Goal: Task Accomplishment & Management: Manage account settings

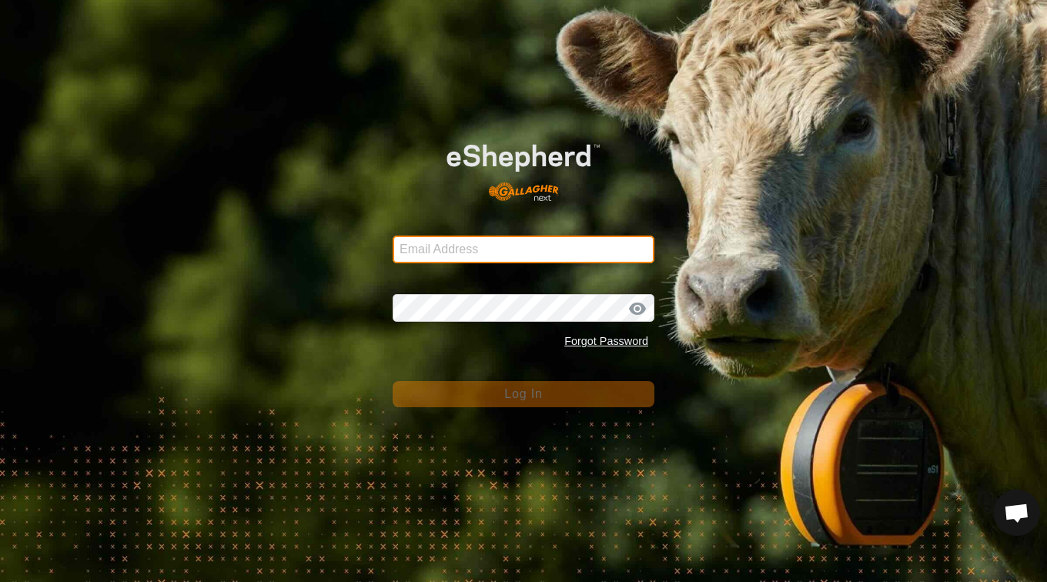
type input "[EMAIL_ADDRESS][DOMAIN_NAME]"
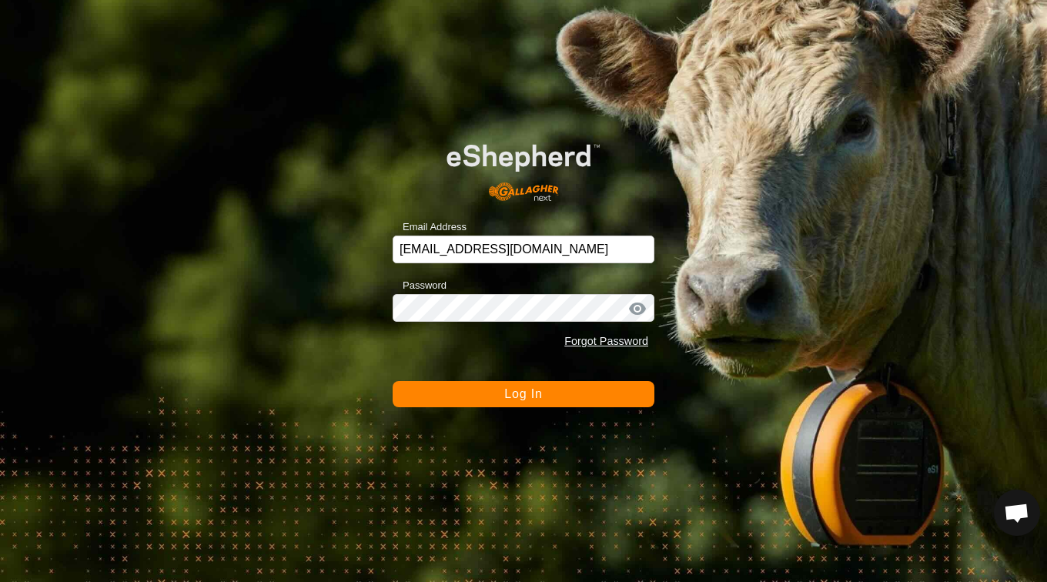
click at [474, 390] on button "Log In" at bounding box center [524, 394] width 262 height 26
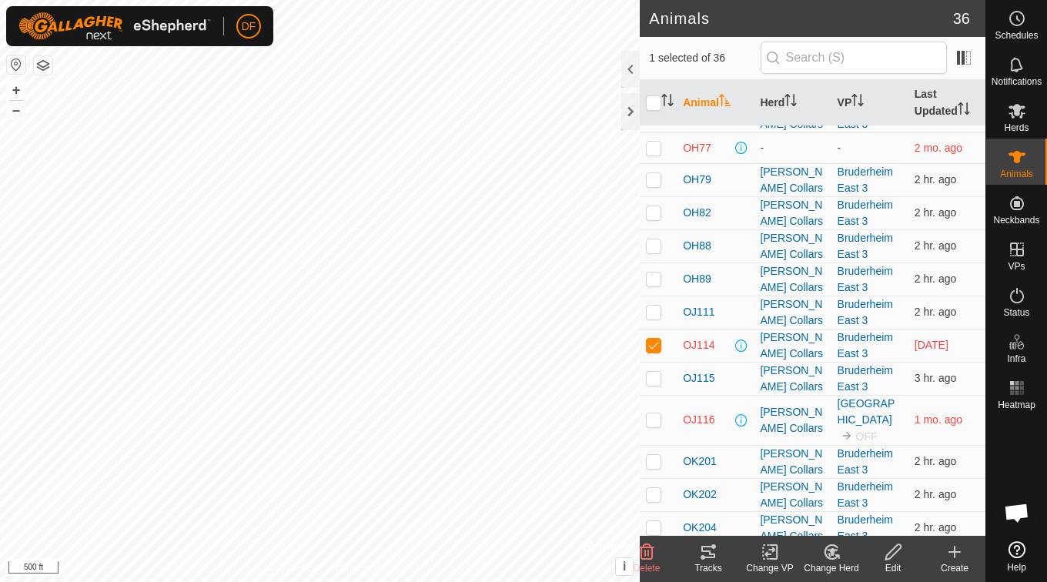
scroll to position [683, 0]
checkbox input "true"
checkbox input "false"
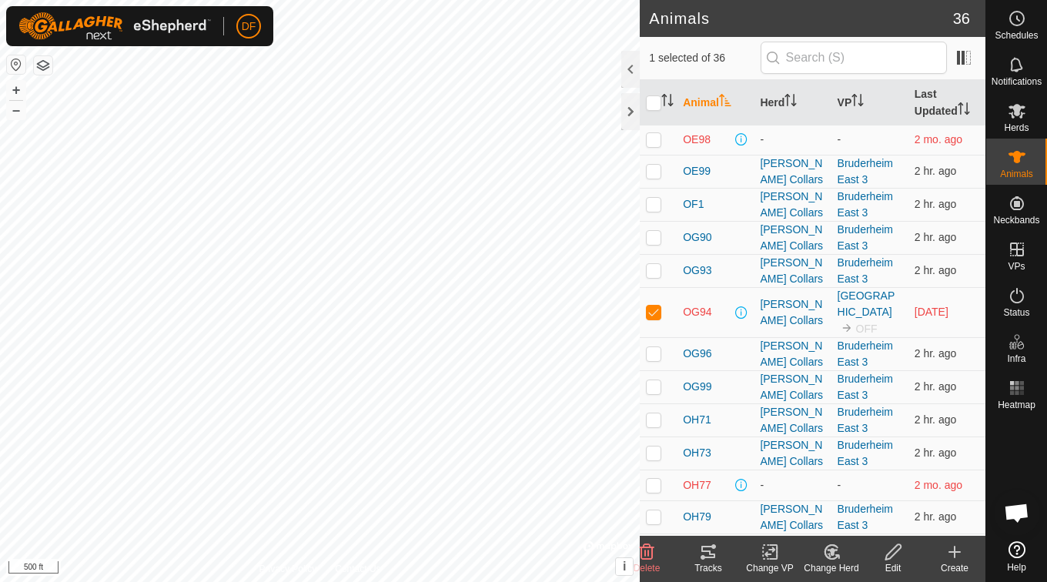
scroll to position [0, 0]
